Goal: Information Seeking & Learning: Learn about a topic

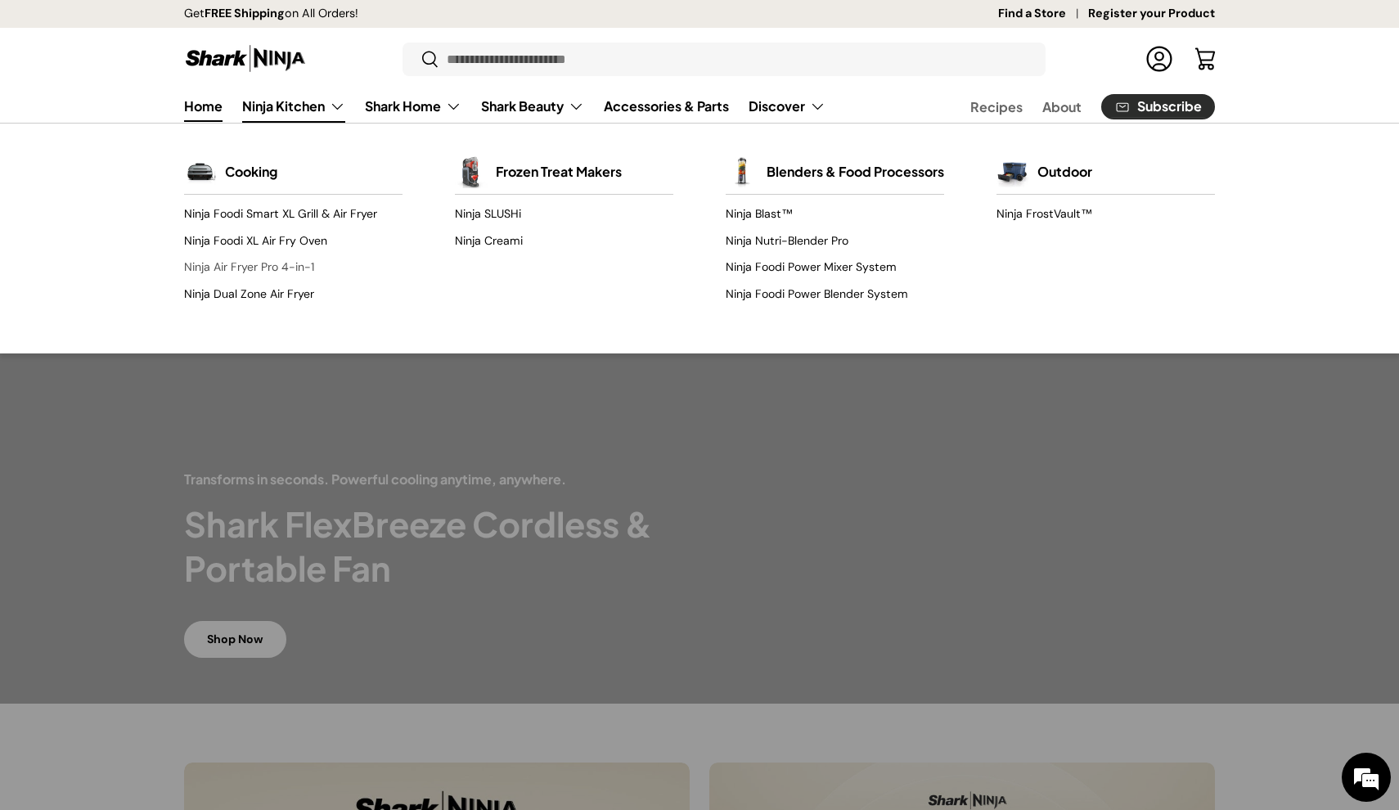
click at [254, 269] on link "Ninja Air Fryer Pro 4-in-1" at bounding box center [293, 267] width 218 height 26
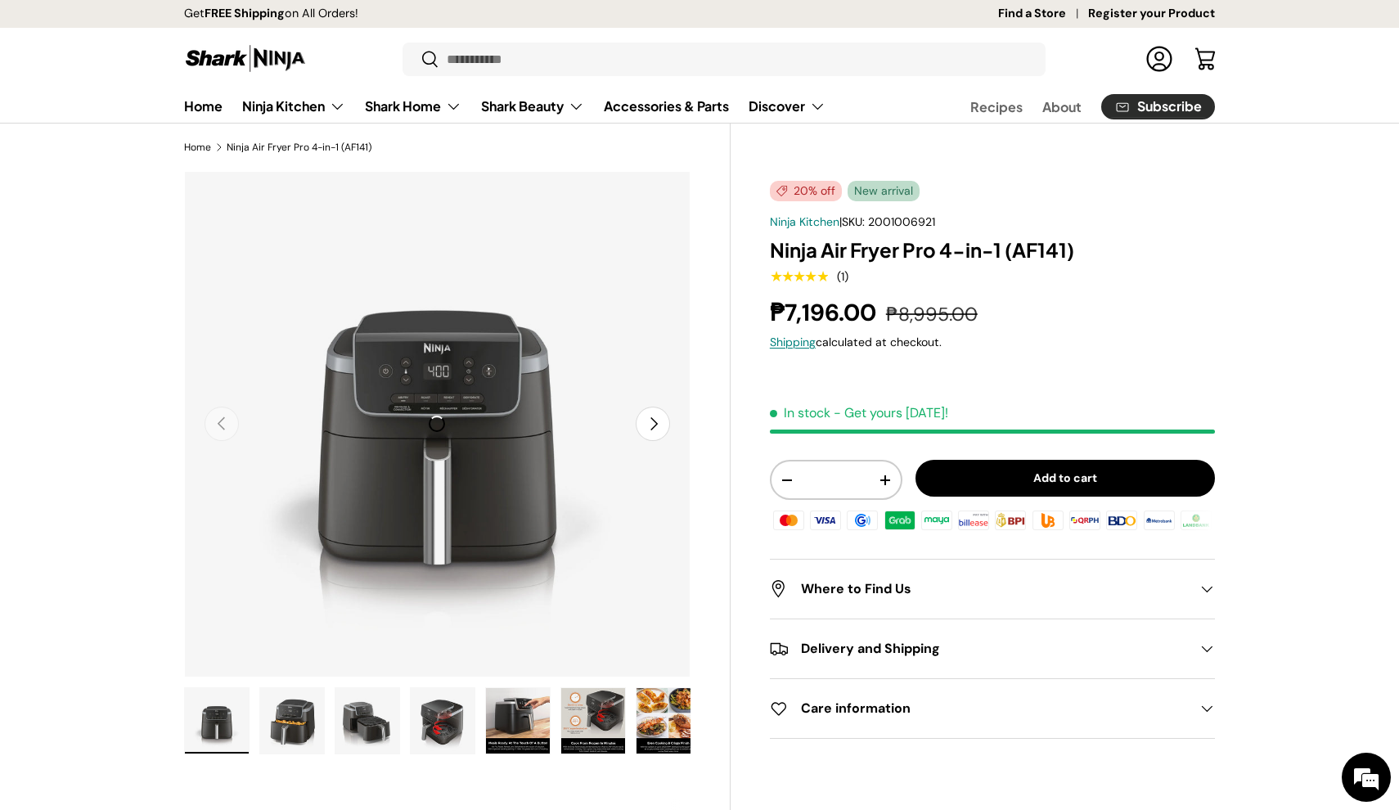
click at [650, 426] on button "Next" at bounding box center [653, 424] width 34 height 34
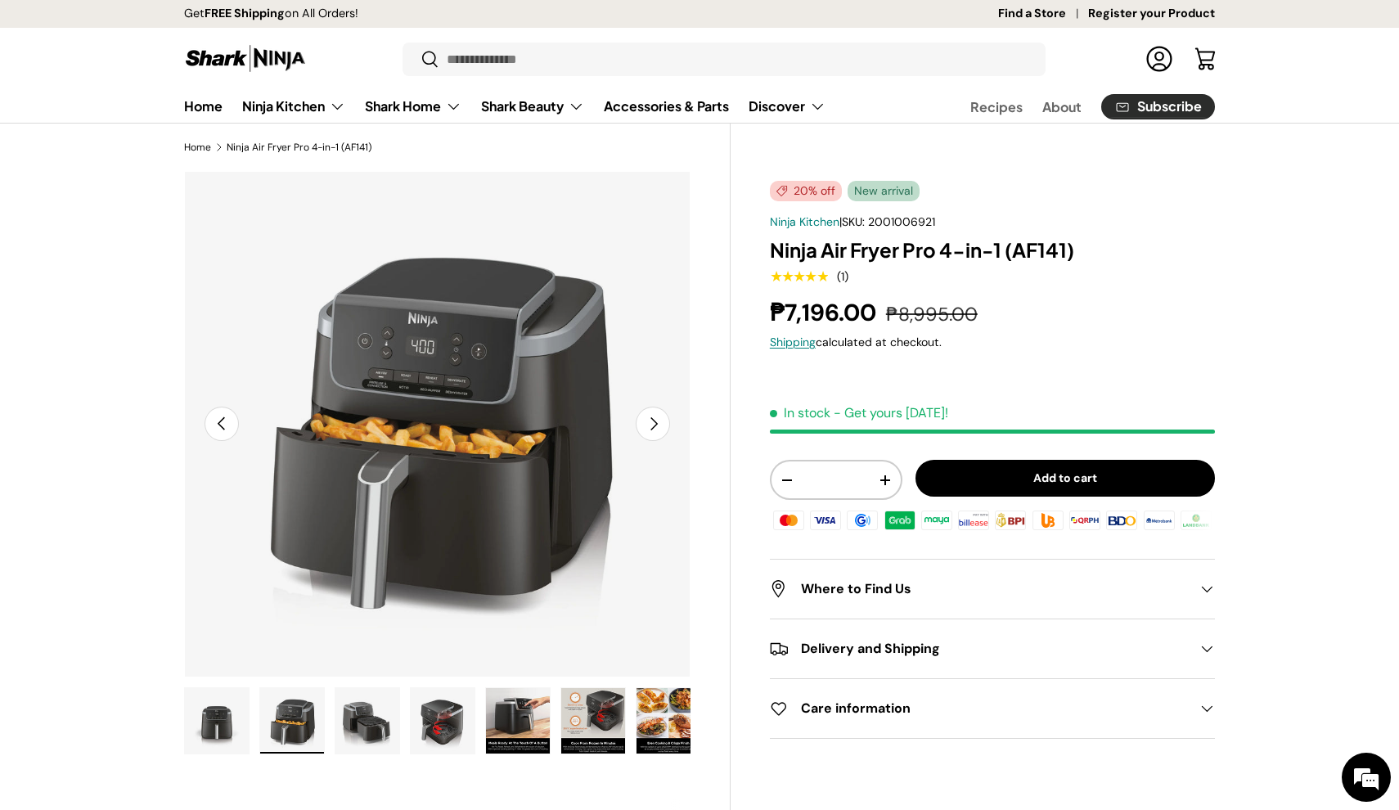
click at [650, 426] on button "Next" at bounding box center [653, 424] width 34 height 34
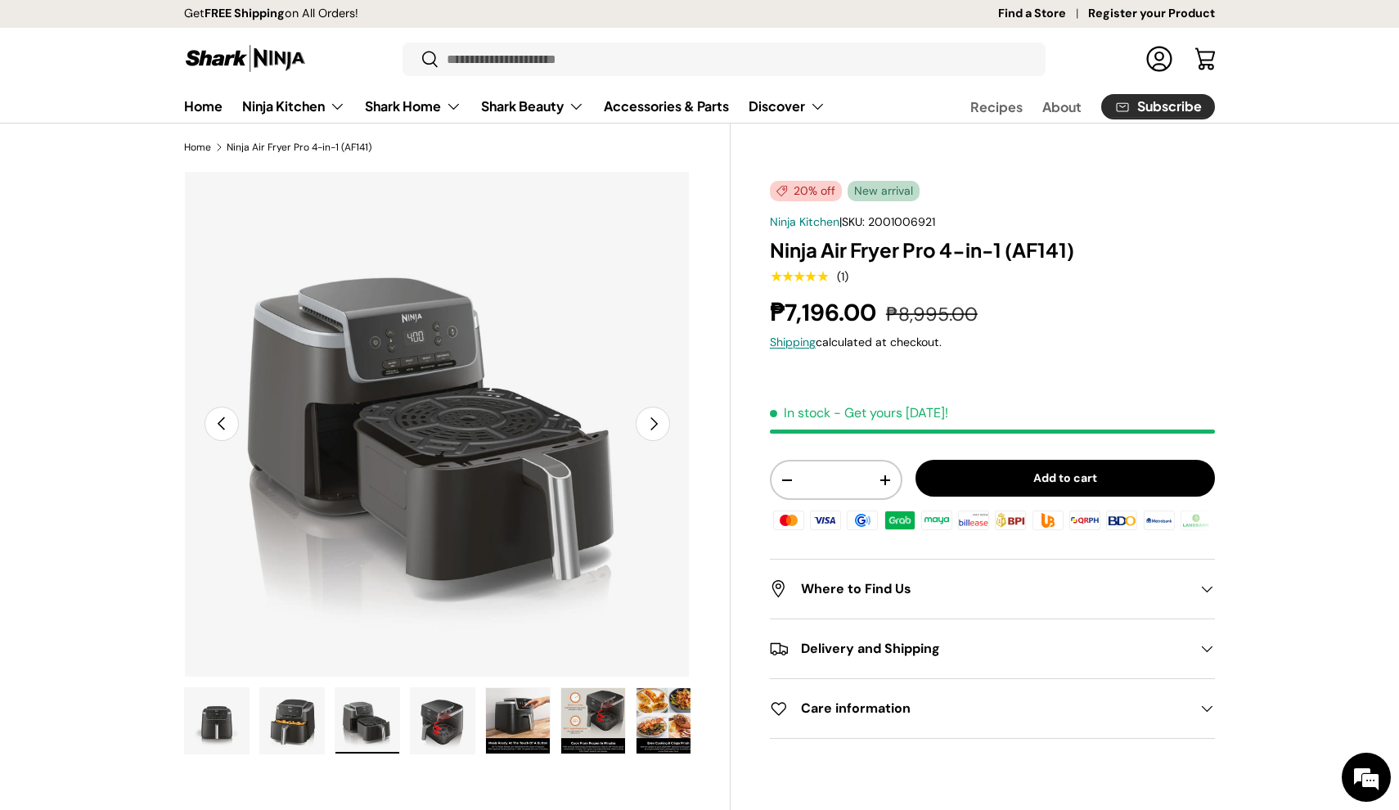
click at [650, 426] on button "Next" at bounding box center [653, 424] width 34 height 34
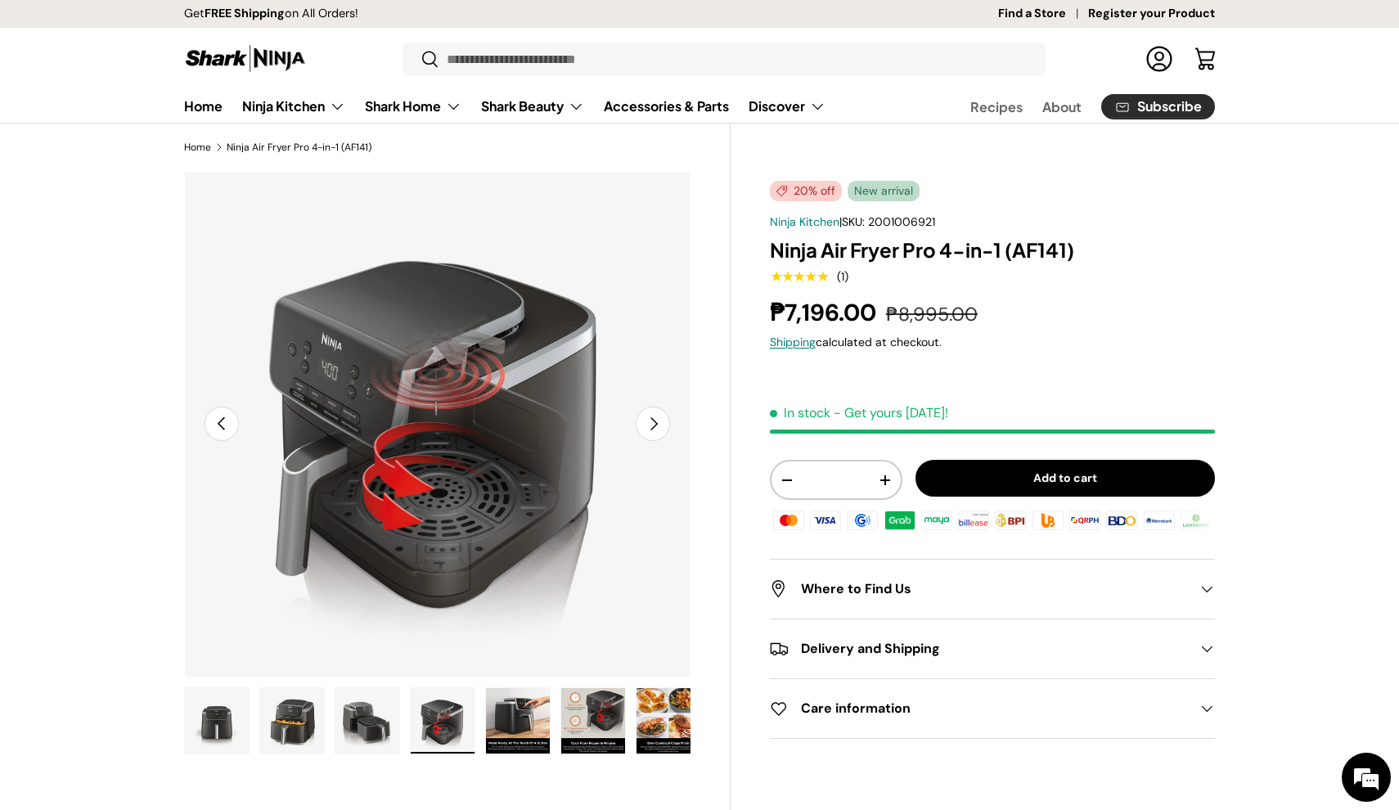
click at [650, 426] on button "Next" at bounding box center [653, 424] width 34 height 34
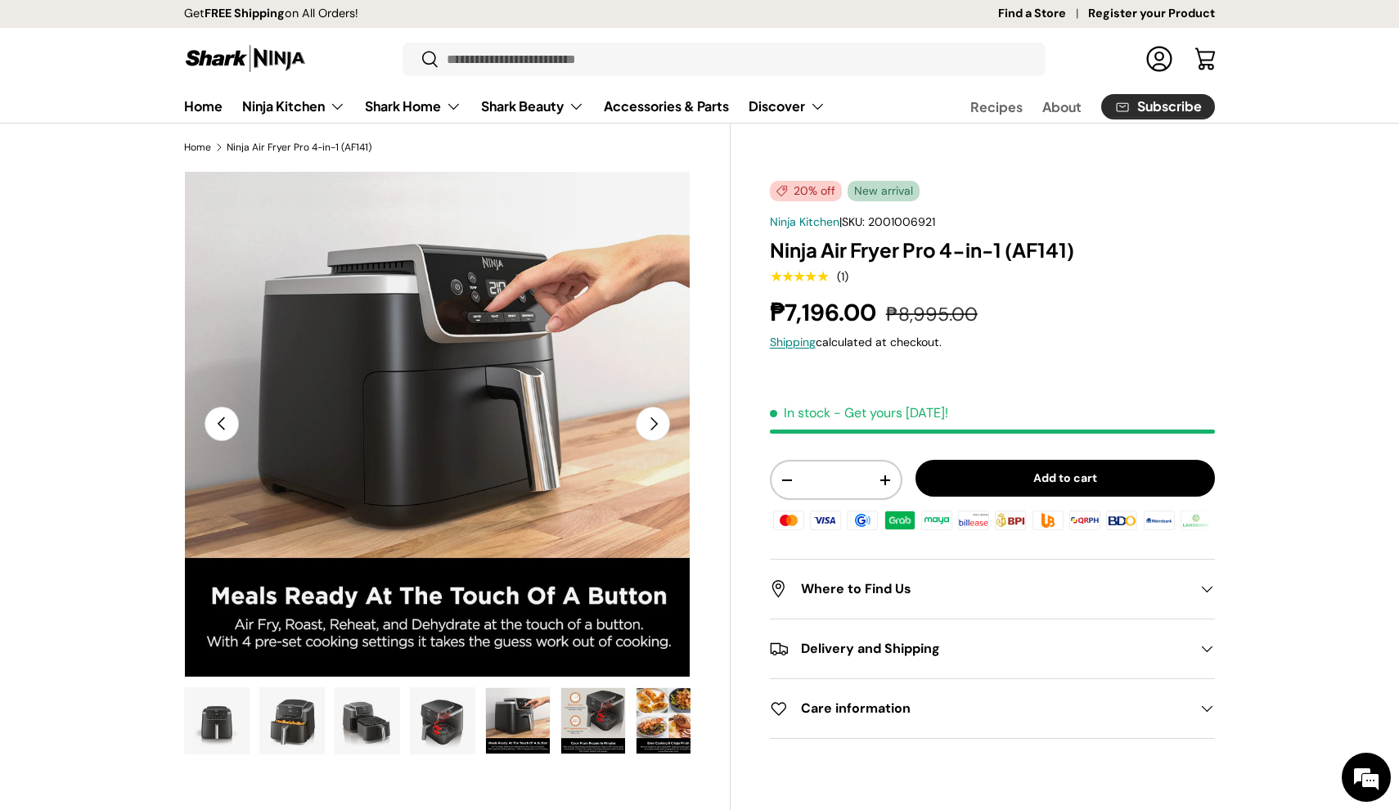
click at [650, 426] on button "Next" at bounding box center [653, 424] width 34 height 34
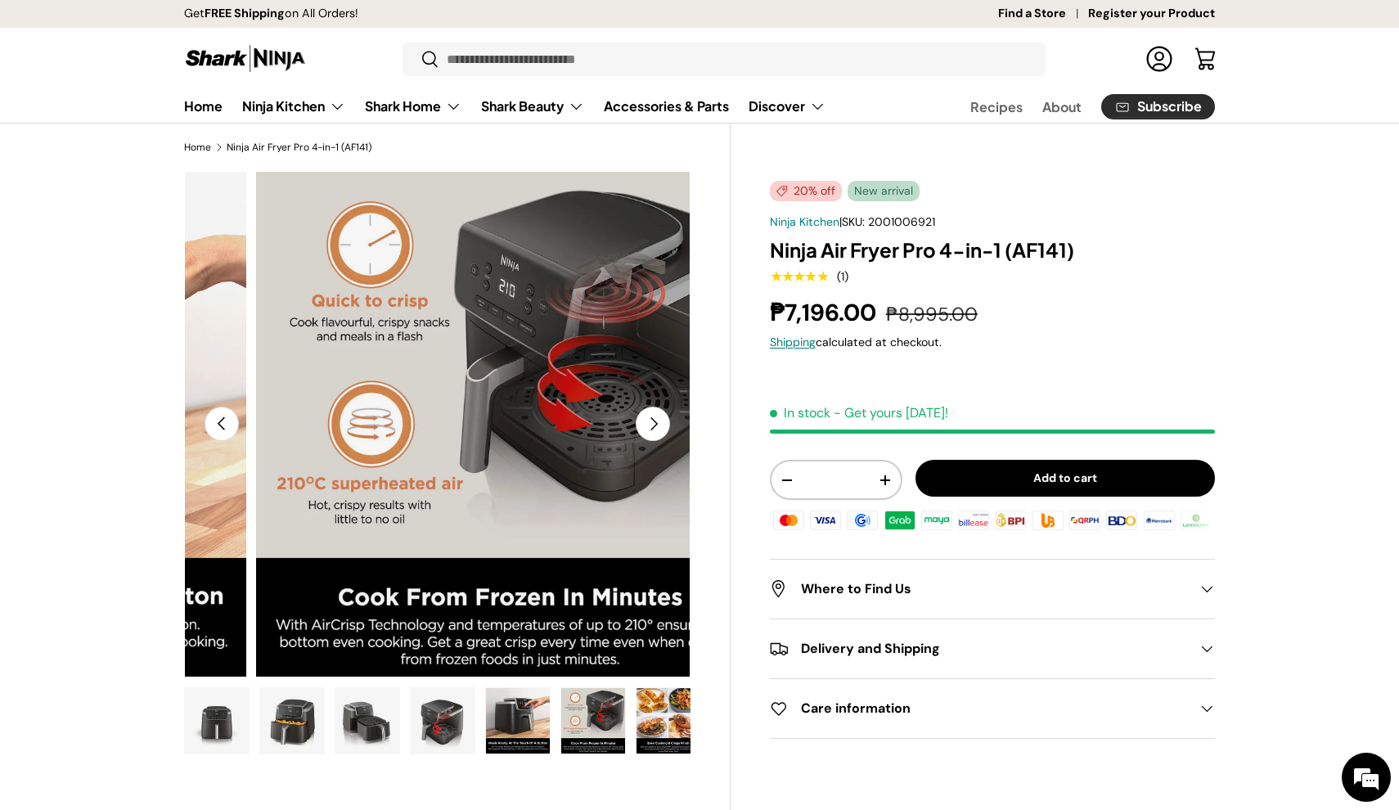
scroll to position [0, 2573]
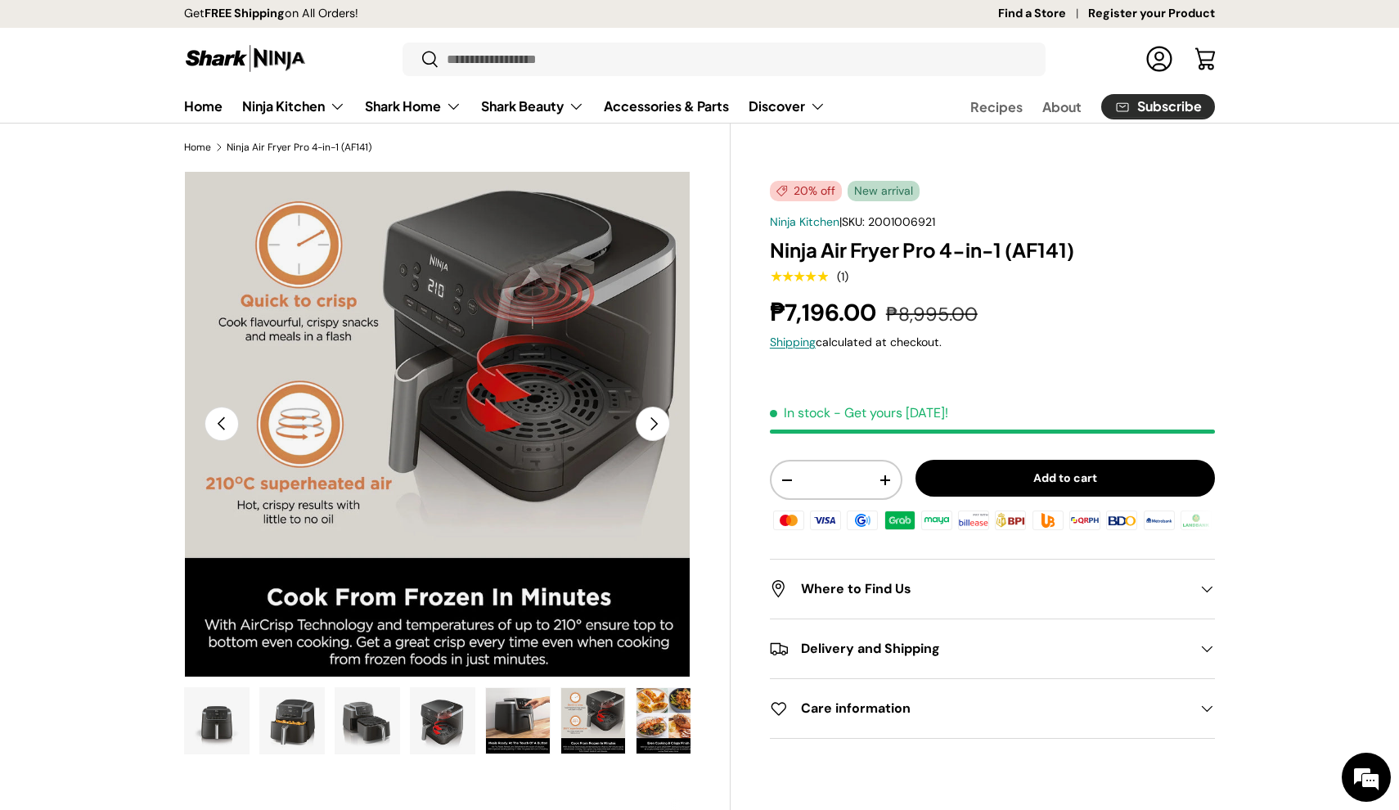
click at [650, 426] on button "Next" at bounding box center [653, 424] width 34 height 34
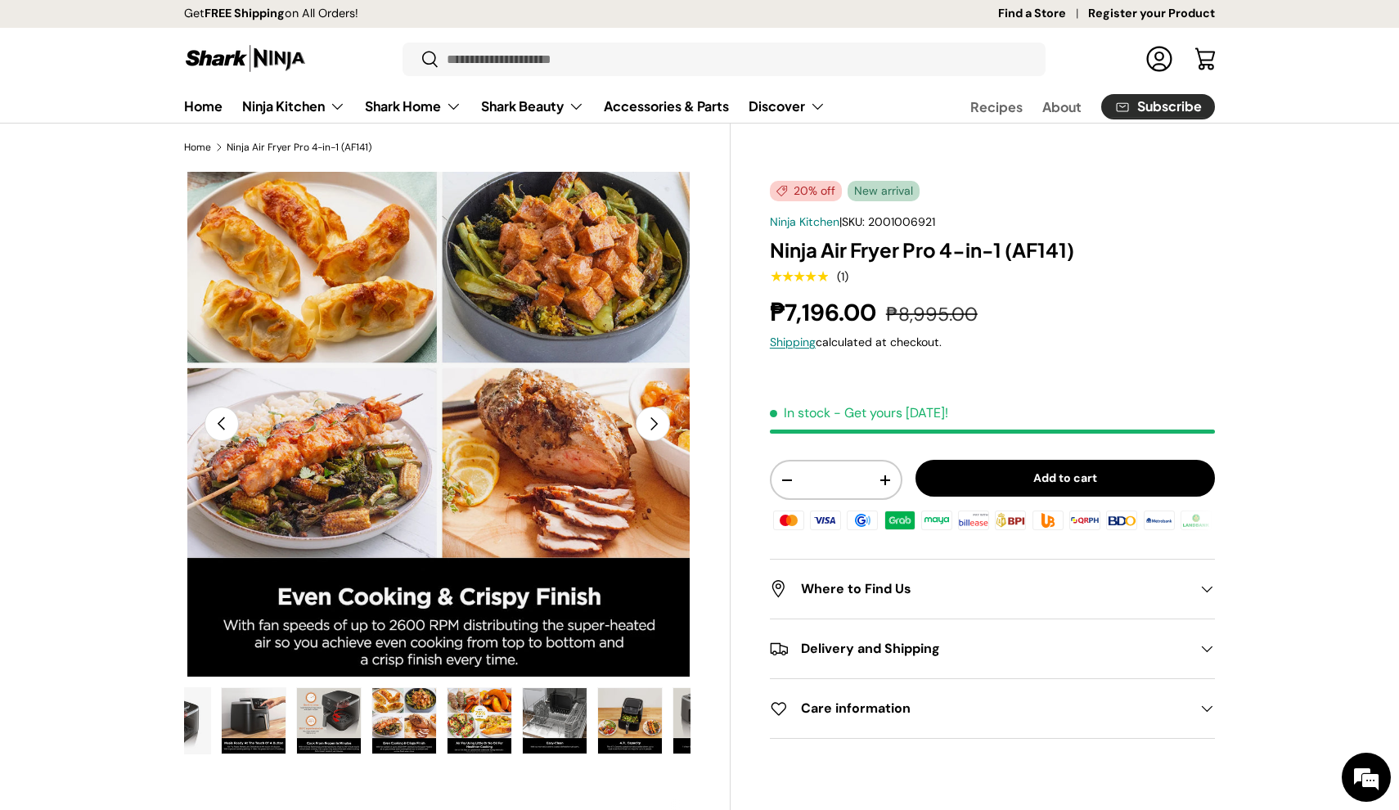
scroll to position [0, 312]
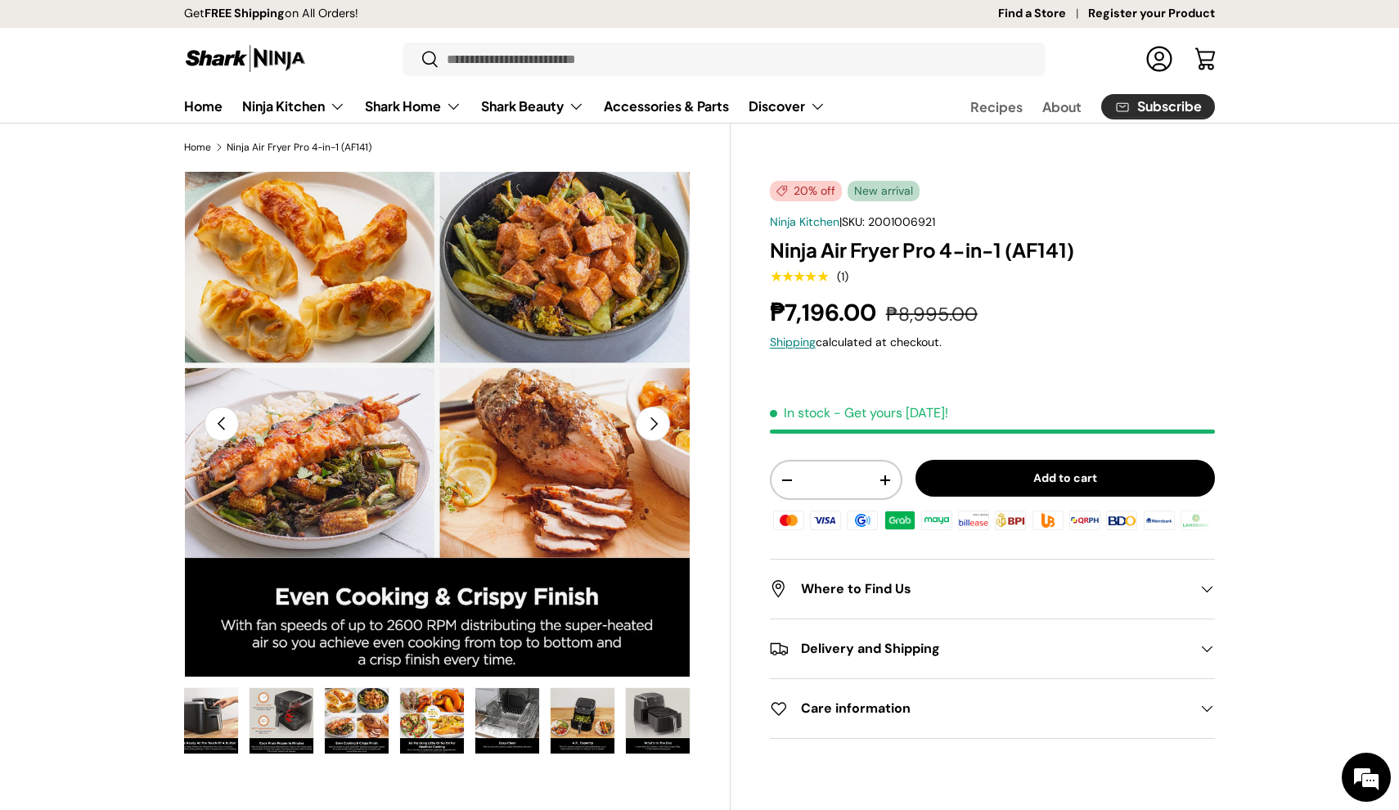
click at [650, 426] on button "Next" at bounding box center [653, 424] width 34 height 34
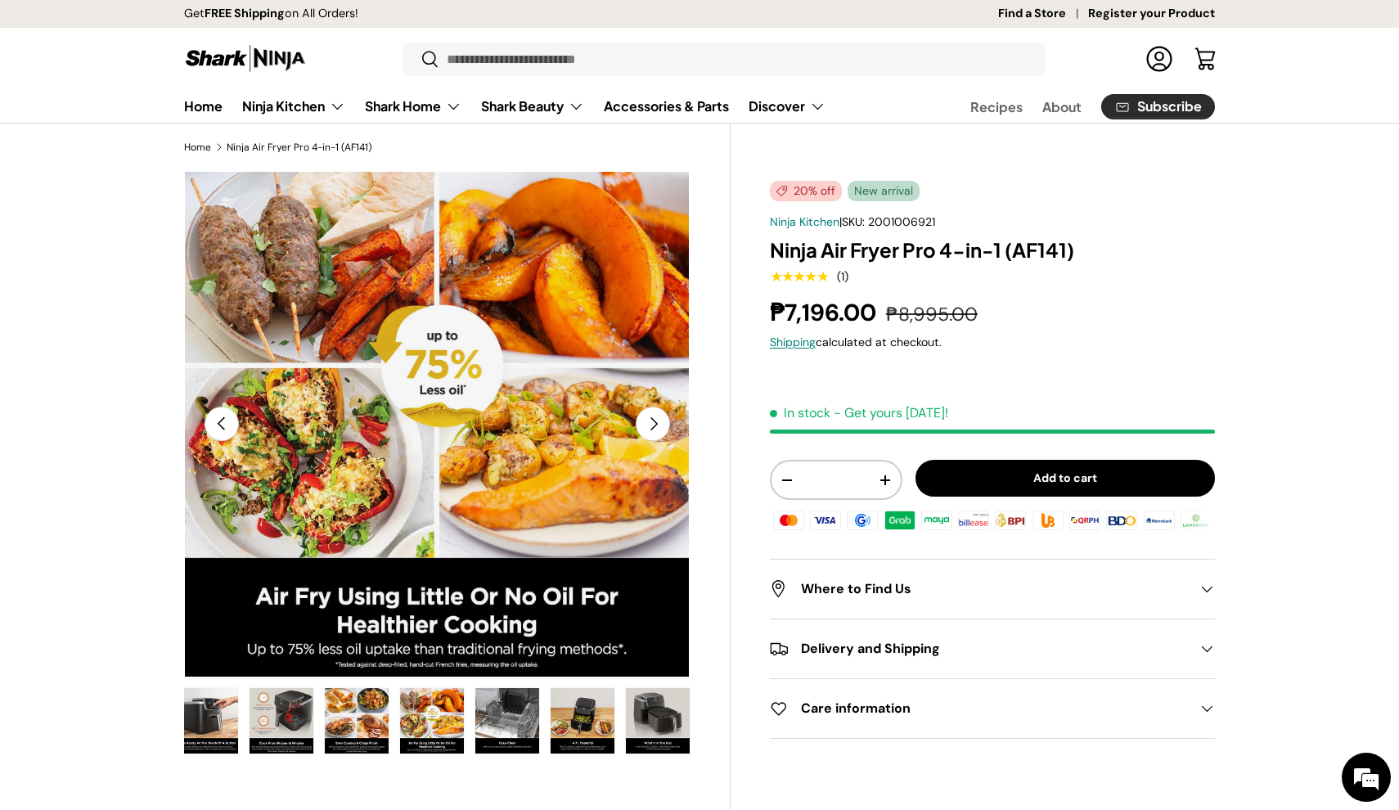
click at [650, 426] on button "Next" at bounding box center [653, 424] width 34 height 34
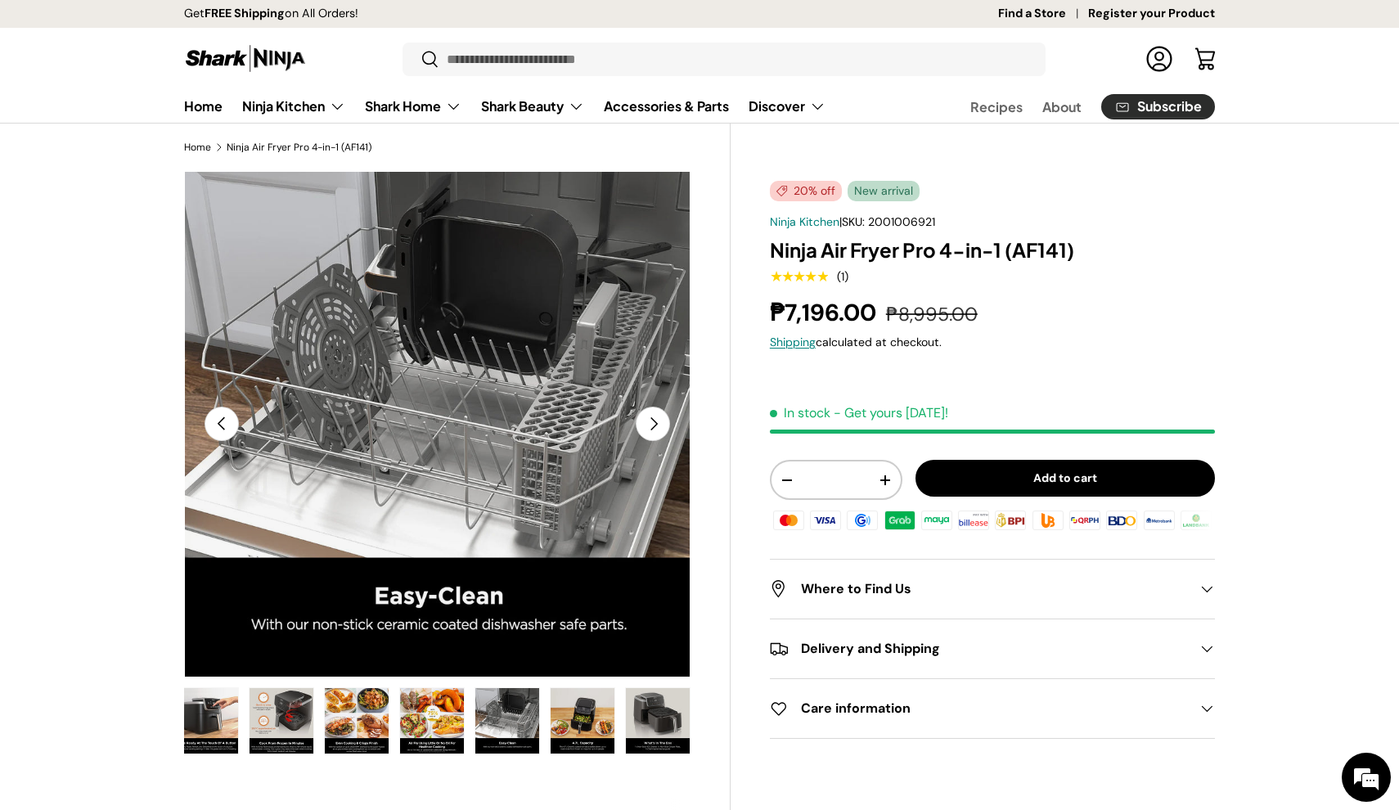
click at [650, 426] on button "Next" at bounding box center [653, 424] width 34 height 34
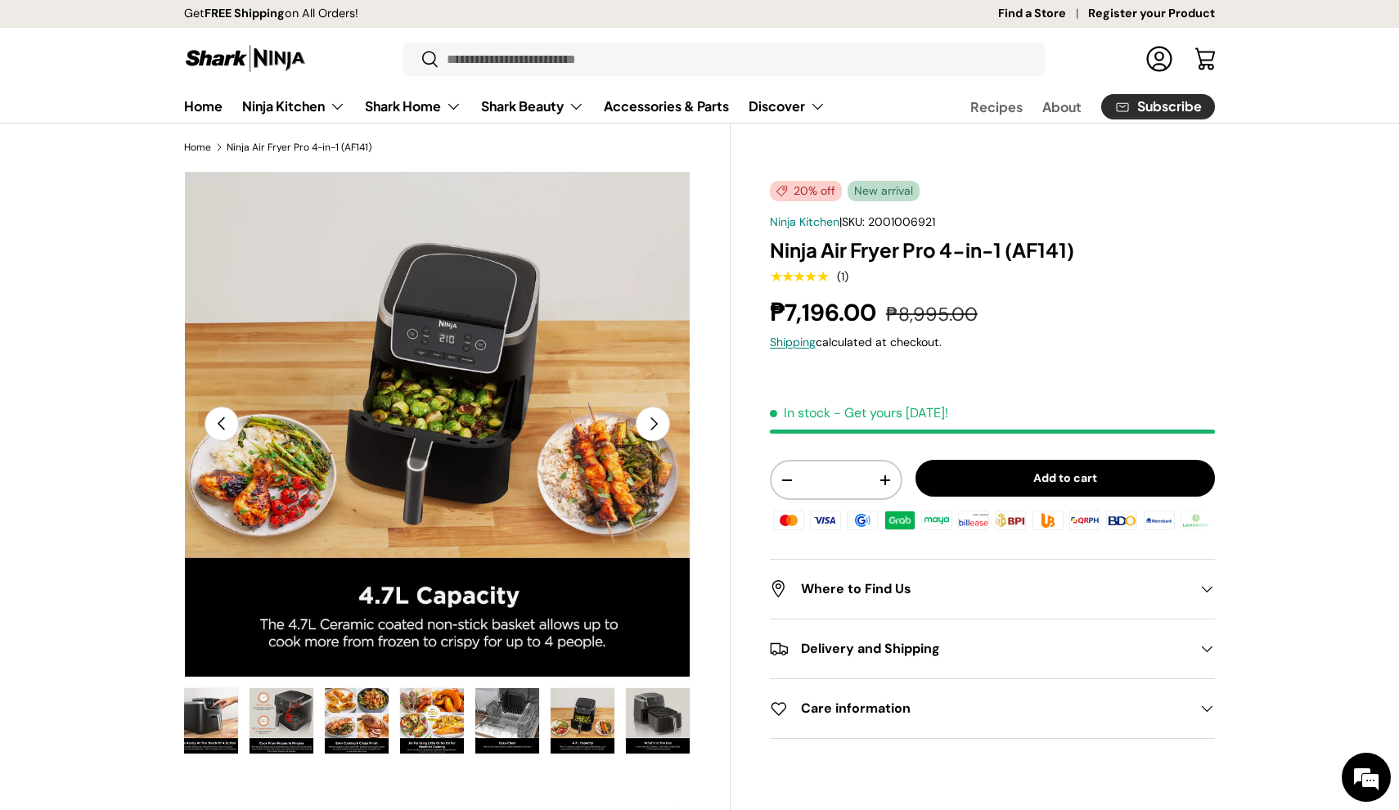
click at [650, 426] on button "Next" at bounding box center [653, 424] width 34 height 34
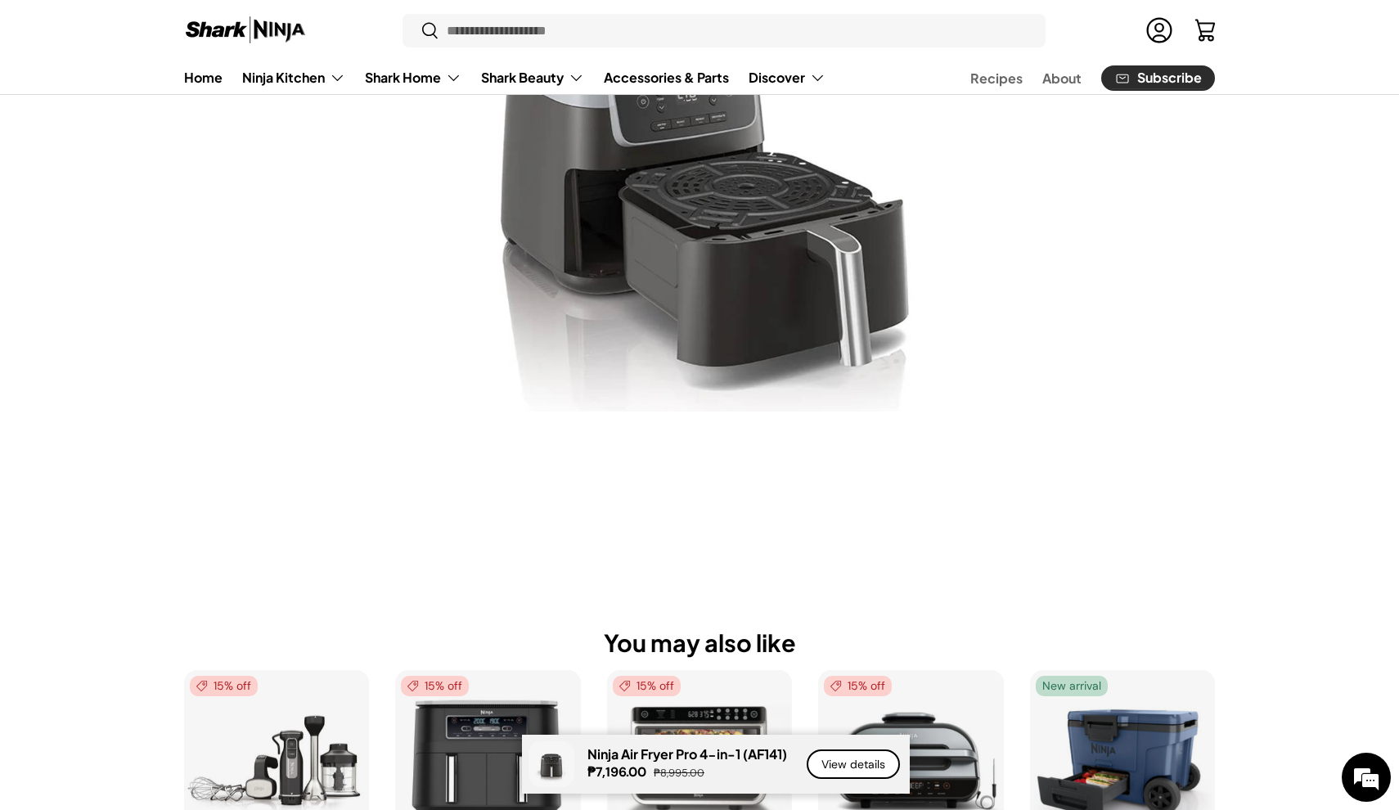
scroll to position [5081, 0]
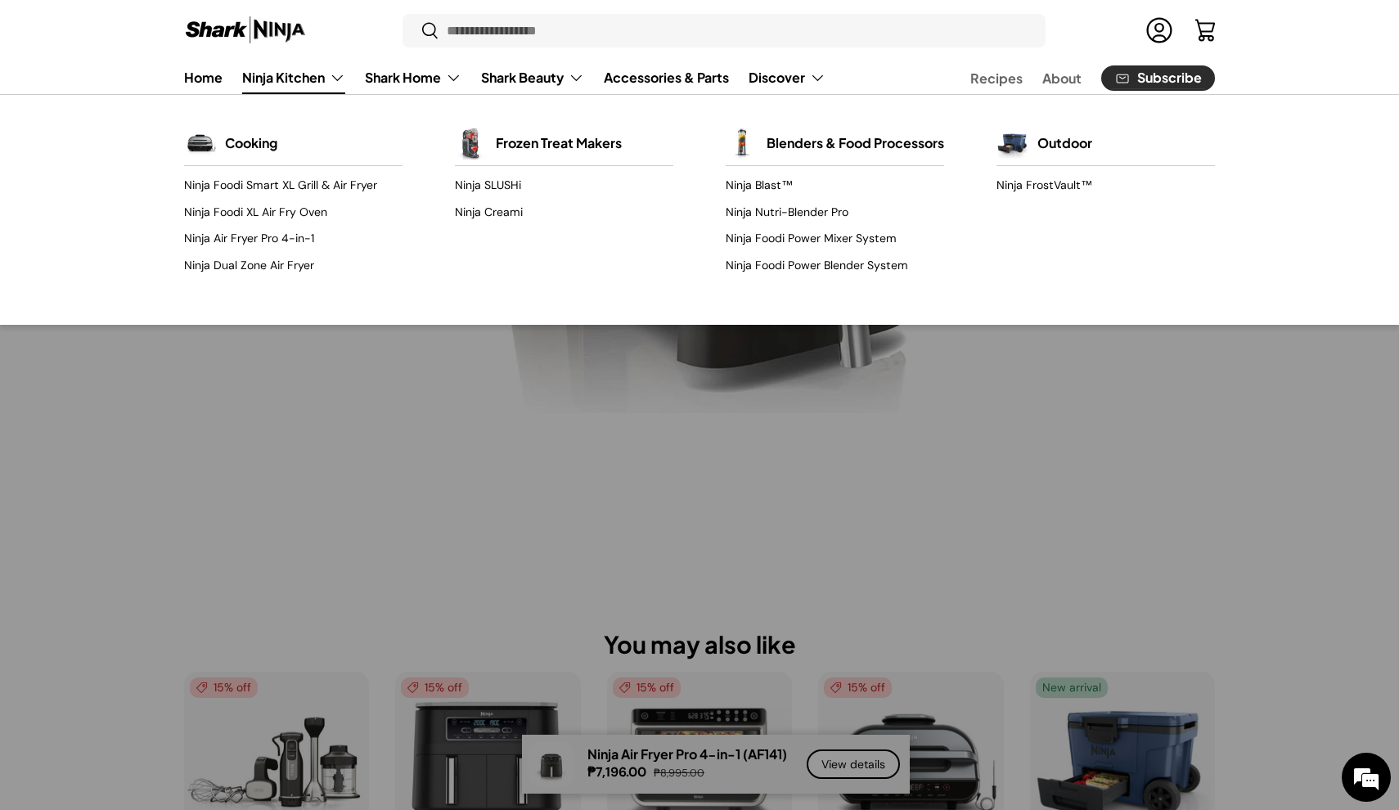
click at [262, 76] on link "Ninja Kitchen" at bounding box center [293, 77] width 103 height 33
